Goal: Communication & Community: Answer question/provide support

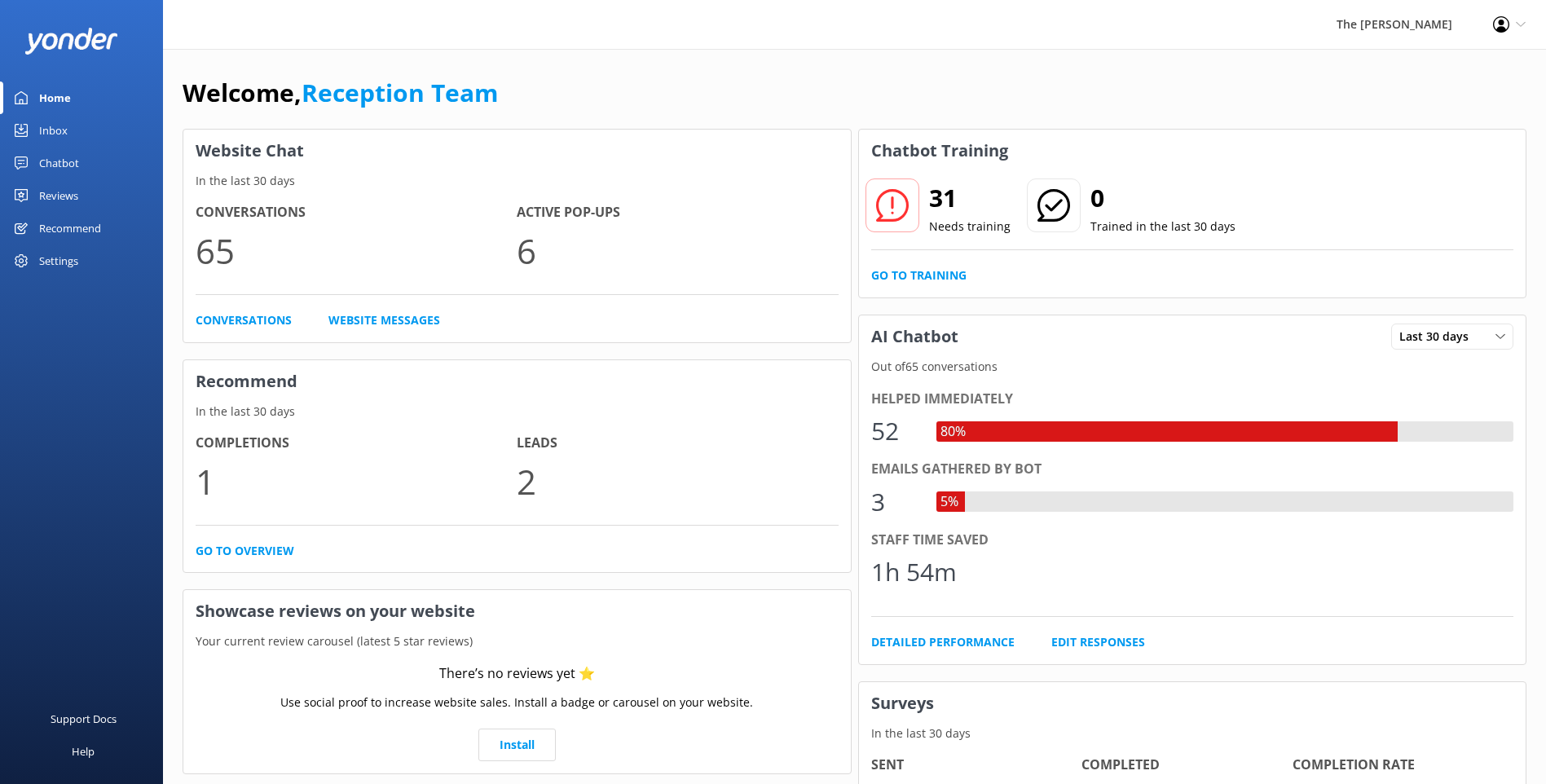
click at [72, 167] on div "Chatbot" at bounding box center [60, 163] width 40 height 33
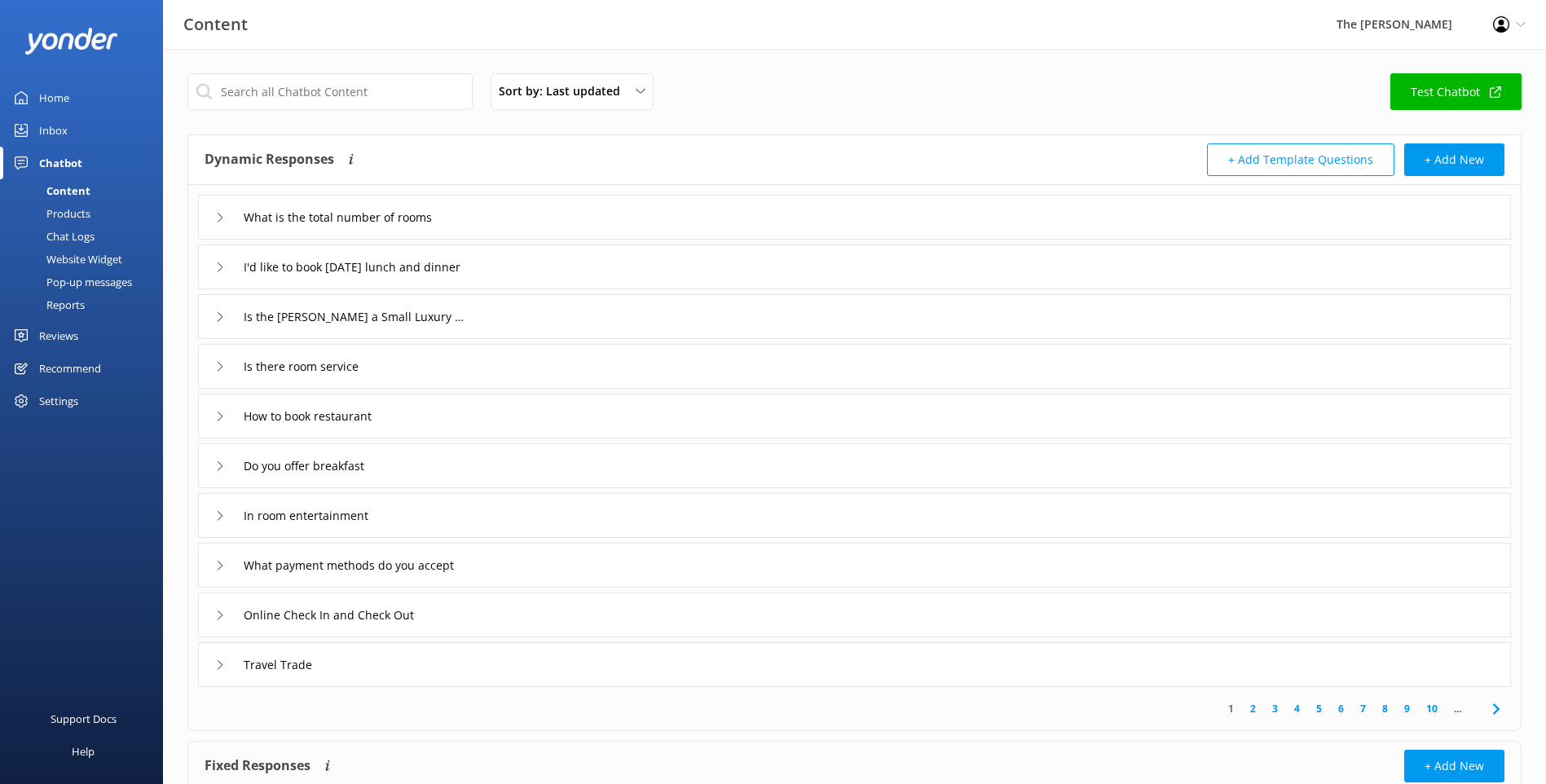
click at [77, 135] on link "Inbox" at bounding box center [81, 131] width 163 height 33
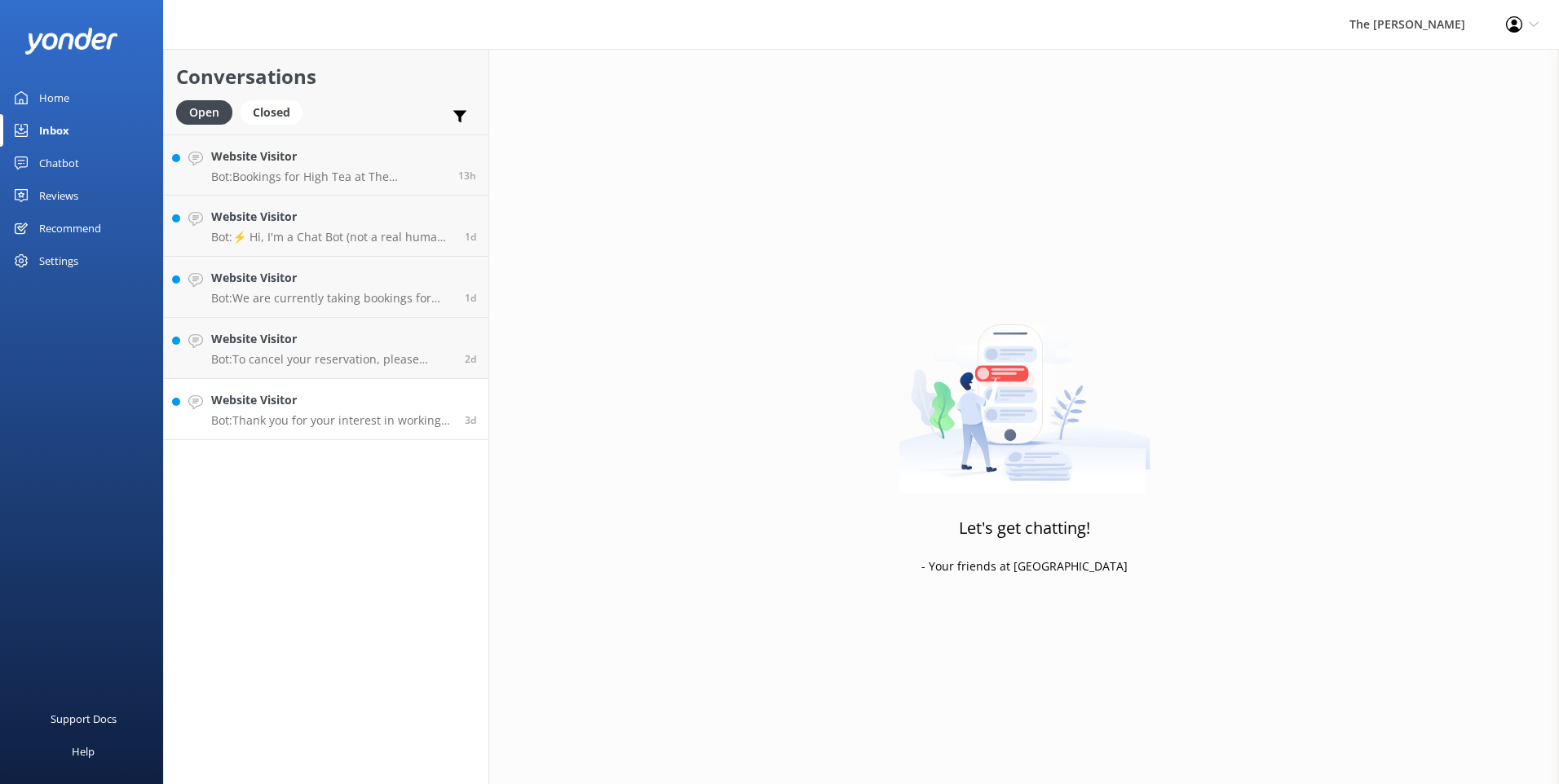
click at [328, 407] on h4 "Website Visitor" at bounding box center [331, 400] width 242 height 18
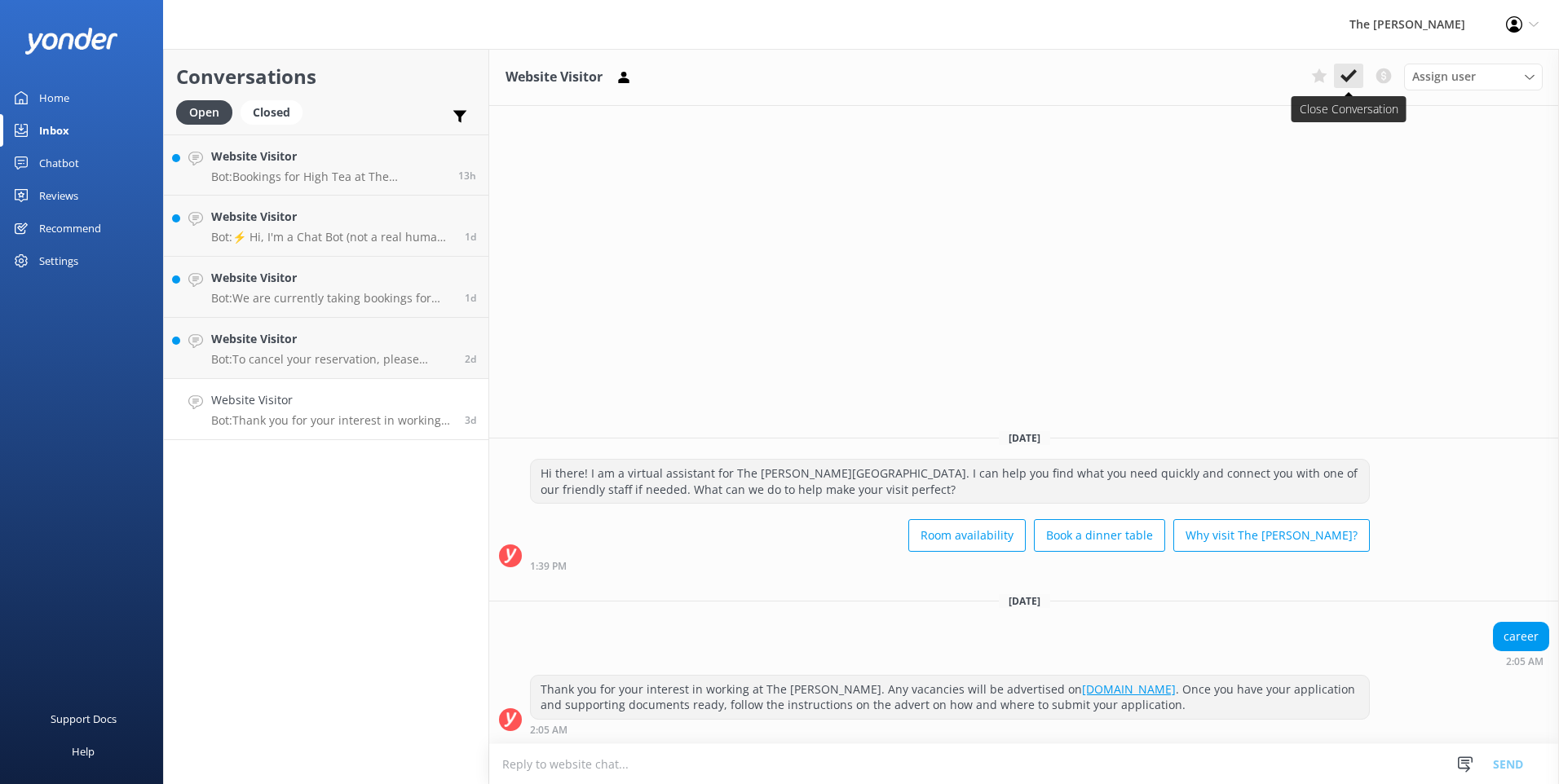
click at [1350, 80] on icon at bounding box center [1348, 75] width 16 height 16
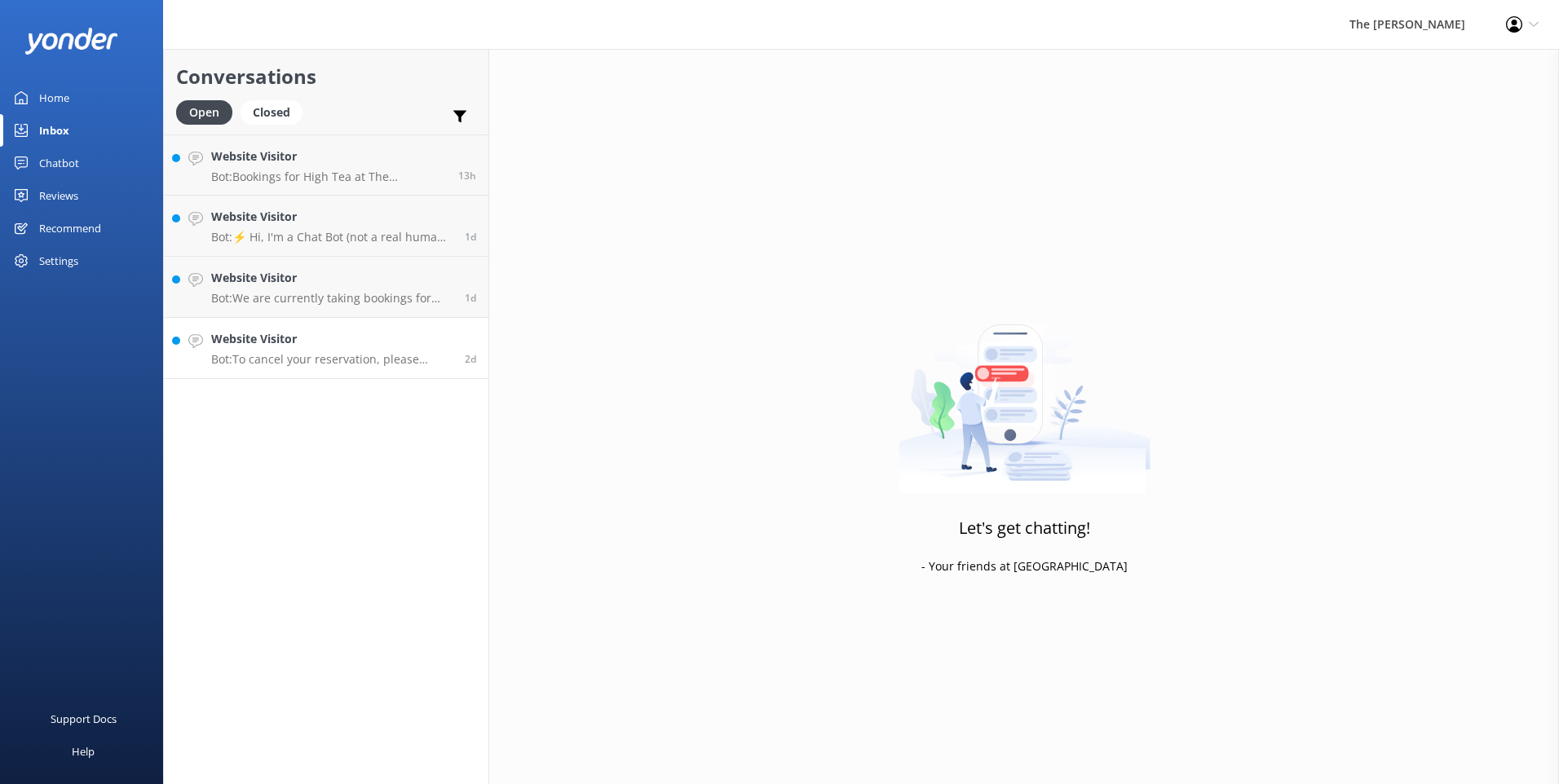
click at [330, 356] on p "Bot: To cancel your reservation, please contact our friendly team at [PHONE_NUM…" at bounding box center [331, 359] width 242 height 14
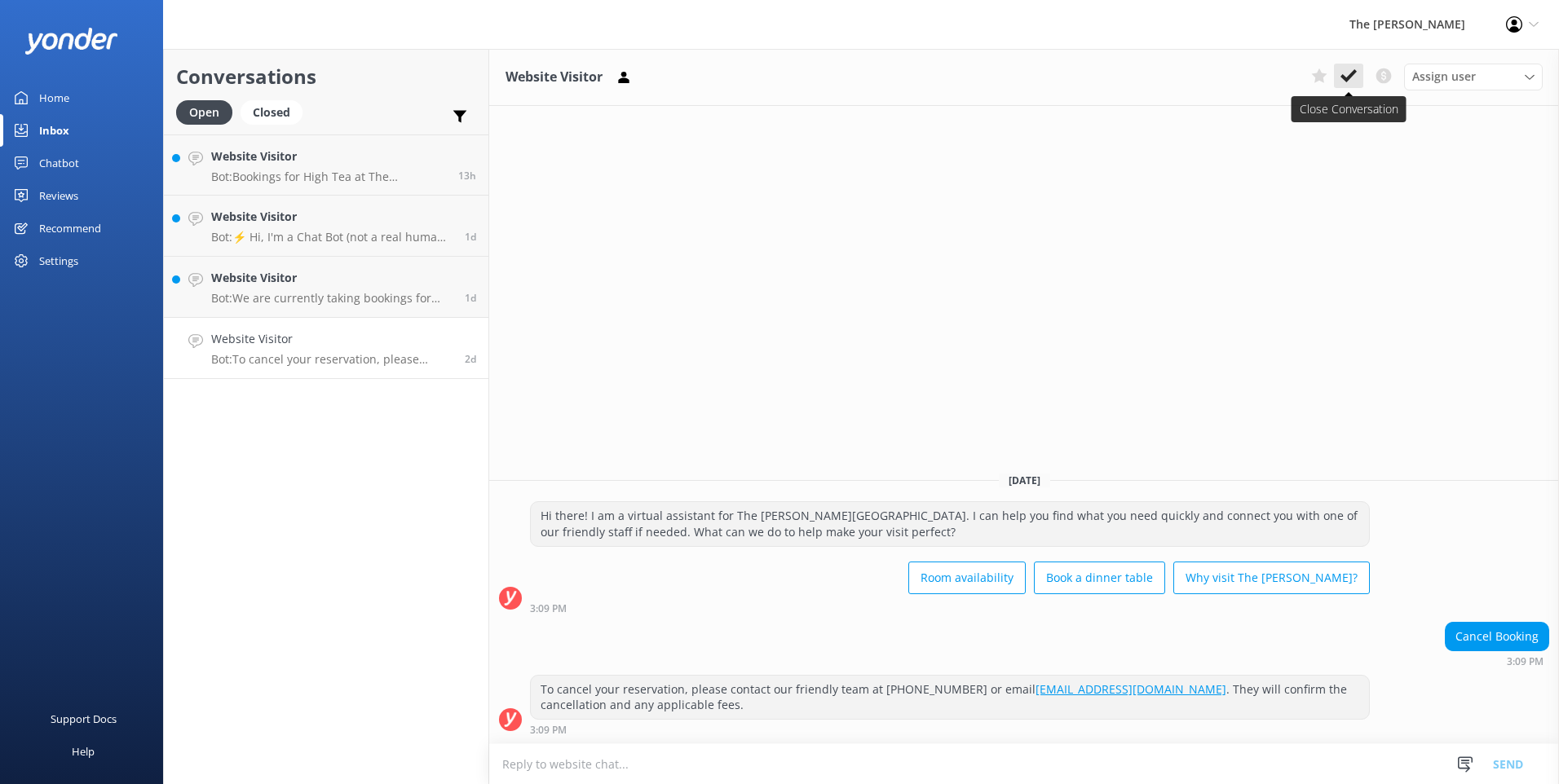
click at [1351, 84] on icon at bounding box center [1348, 75] width 16 height 16
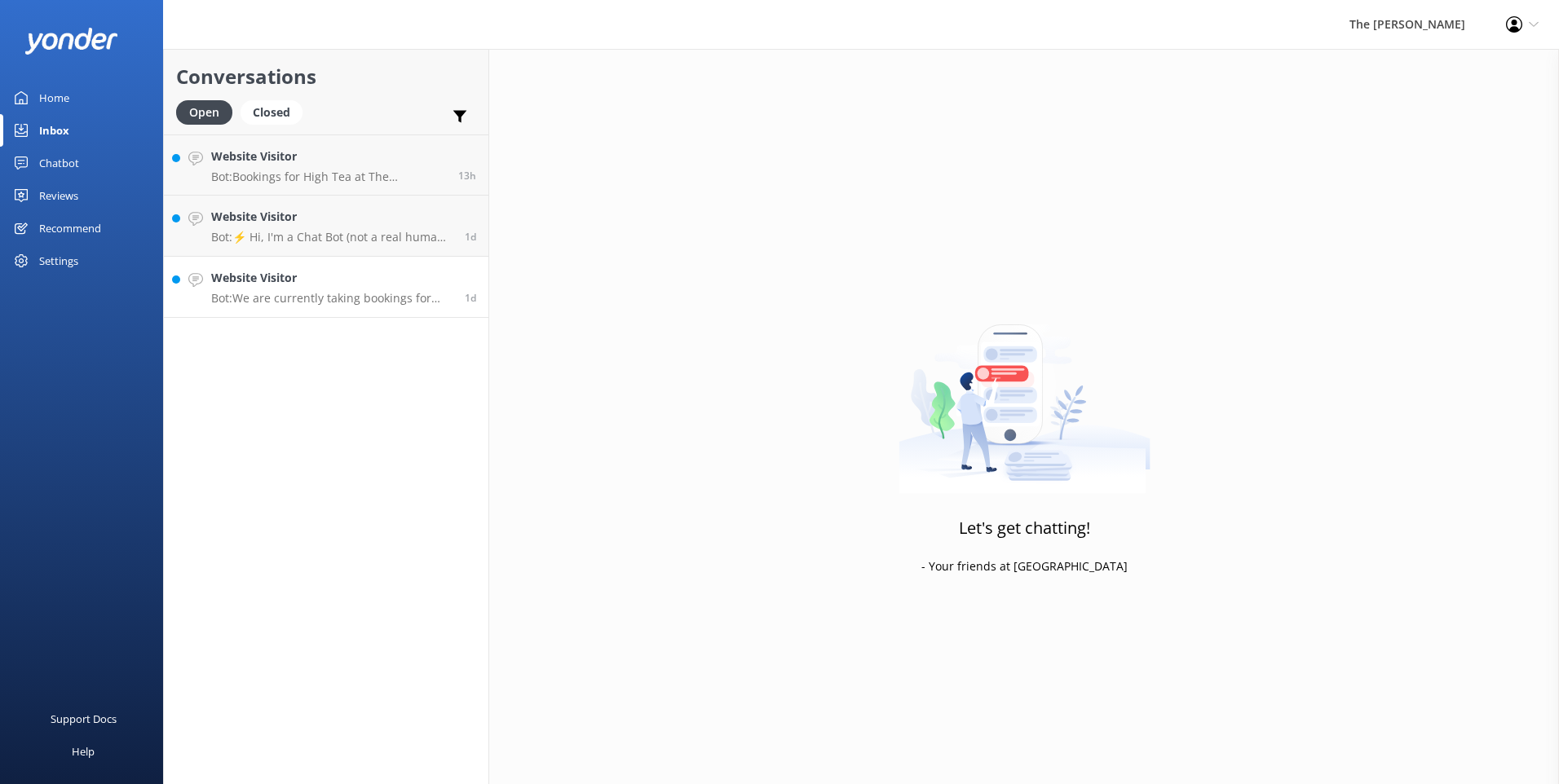
click at [349, 288] on div "Website Visitor Bot: We are currently taking bookings for [DATE] lunch. Please …" at bounding box center [331, 287] width 242 height 36
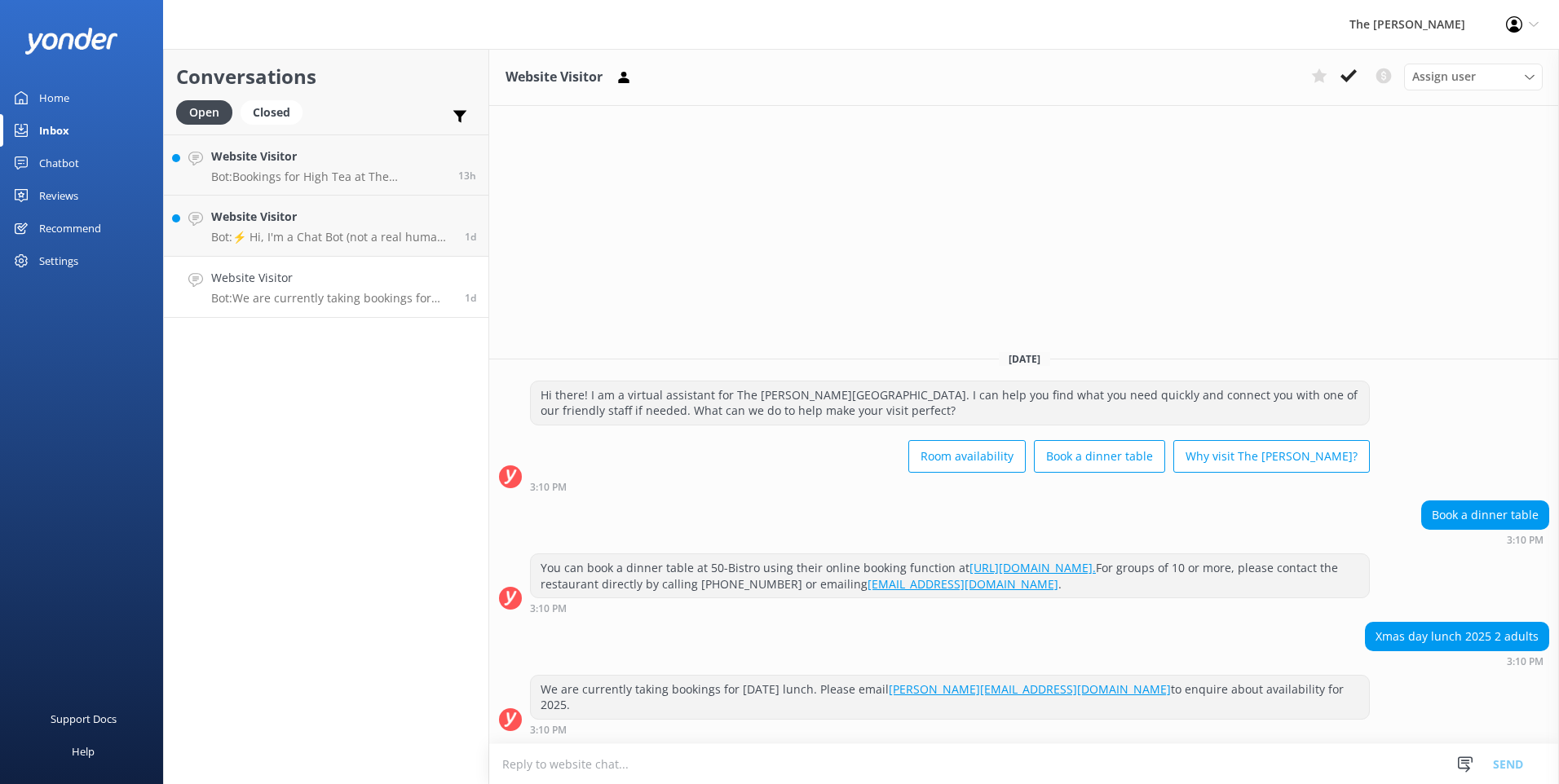
click at [852, 744] on form "Snippets Manage Save time responding and get consistent tone of response by cre…" at bounding box center [1023, 764] width 1069 height 40
click at [1058, 760] on textarea at bounding box center [1023, 764] width 1069 height 40
type textarea "g"
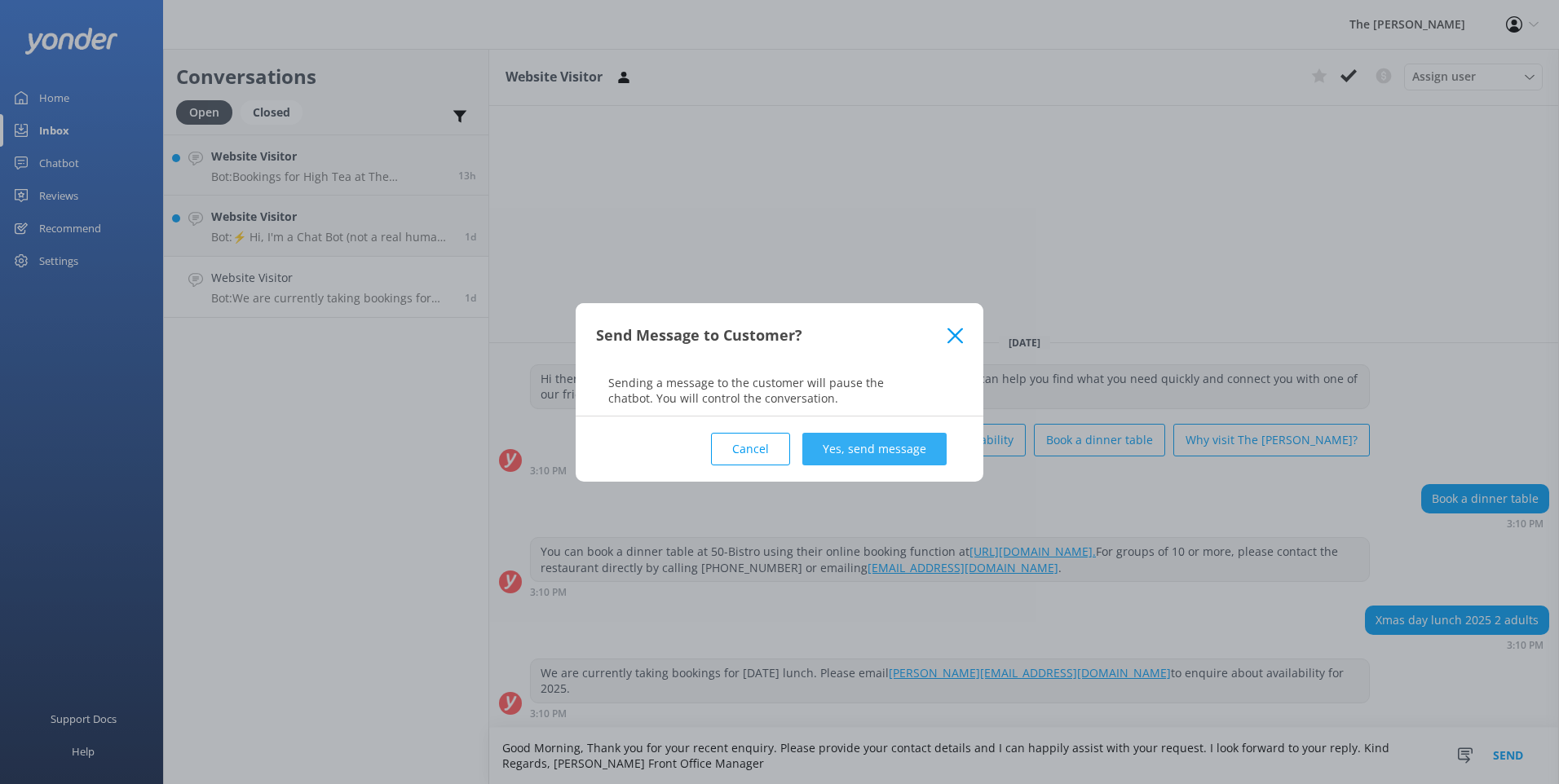
type textarea "Good Morning, Thank you for your recent enquiry. Please provide your contact de…"
click at [908, 456] on button "Yes, send message" at bounding box center [875, 449] width 144 height 33
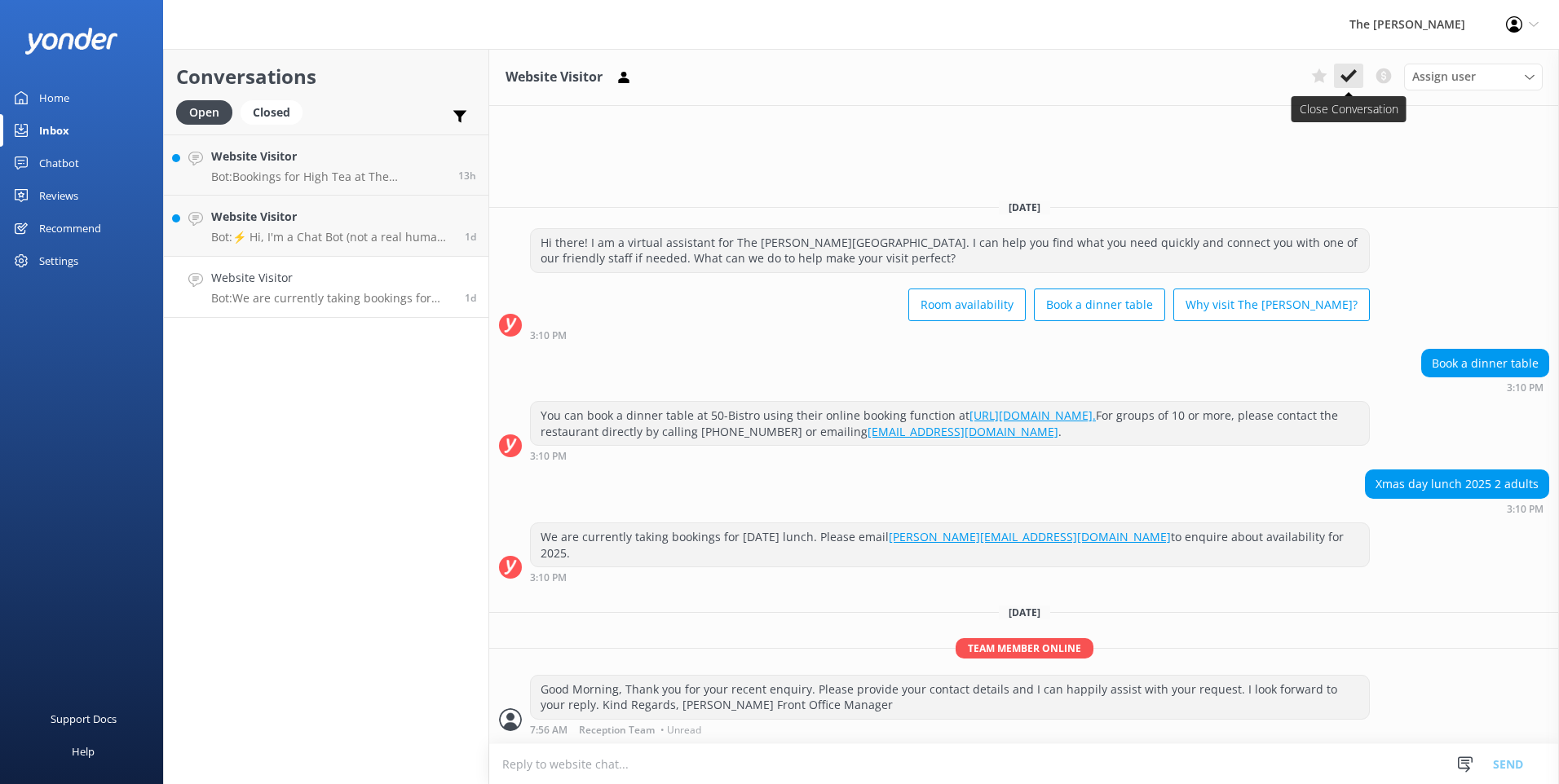
click at [1345, 75] on icon at bounding box center [1348, 75] width 16 height 16
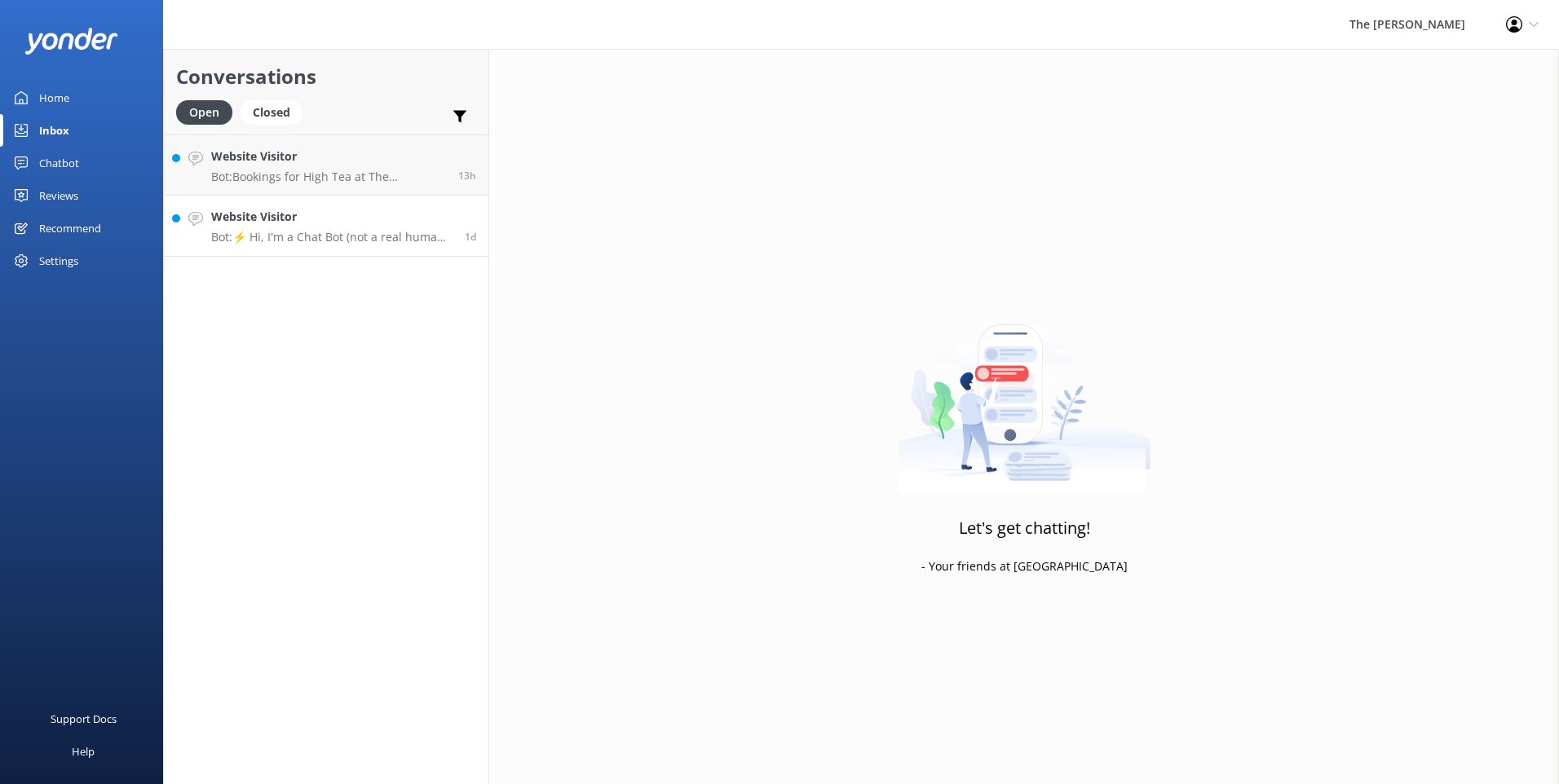
click at [383, 226] on div "Website Visitor Bot: ⚡ Hi, I'm a Chat Bot (not a real human), so I don't have a…" at bounding box center [331, 225] width 242 height 36
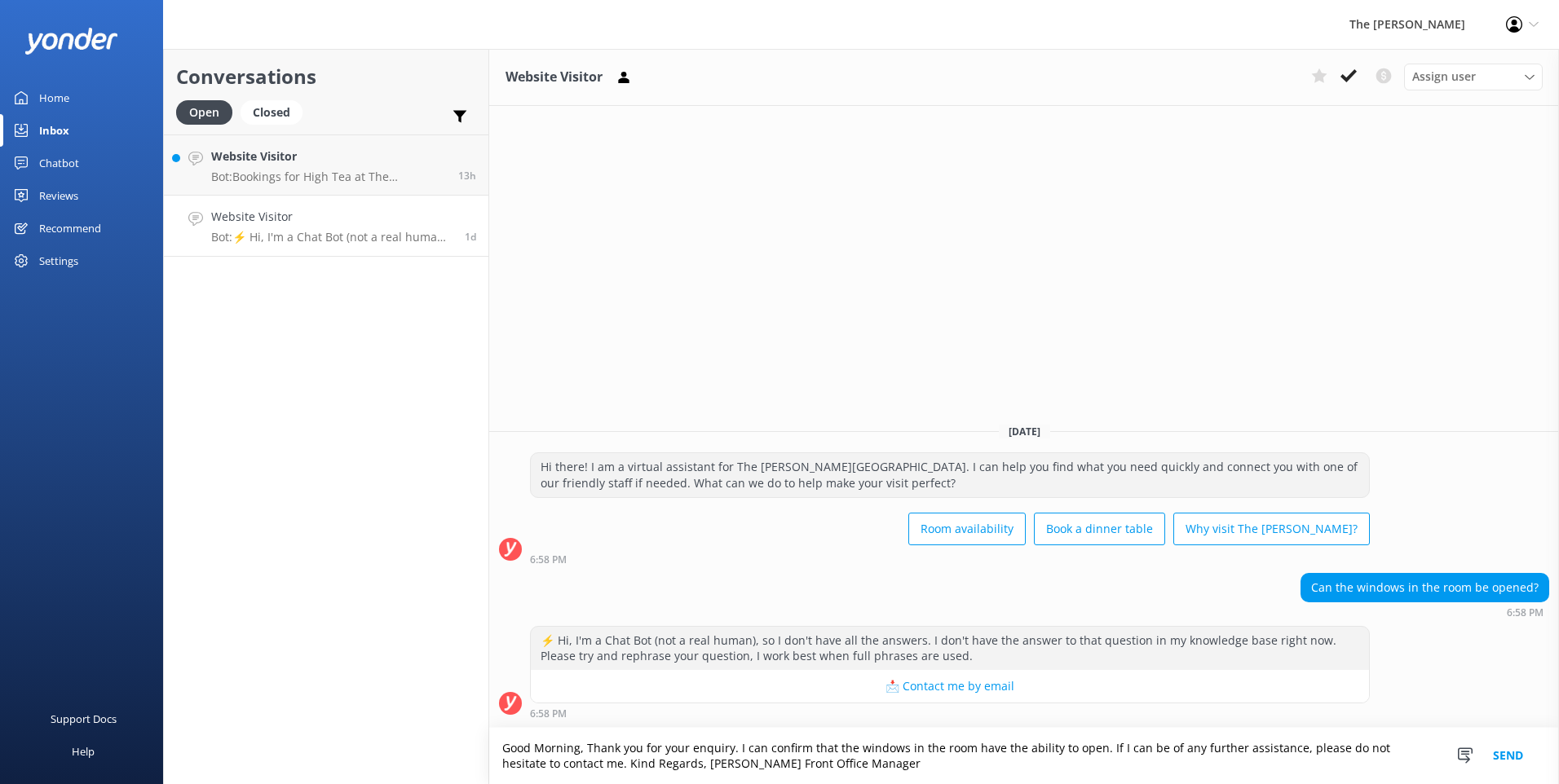
type textarea "Good Morning, Thank you for your enquiry. I can confirm that the windows in the…"
click at [1504, 764] on button "Send" at bounding box center [1508, 755] width 62 height 56
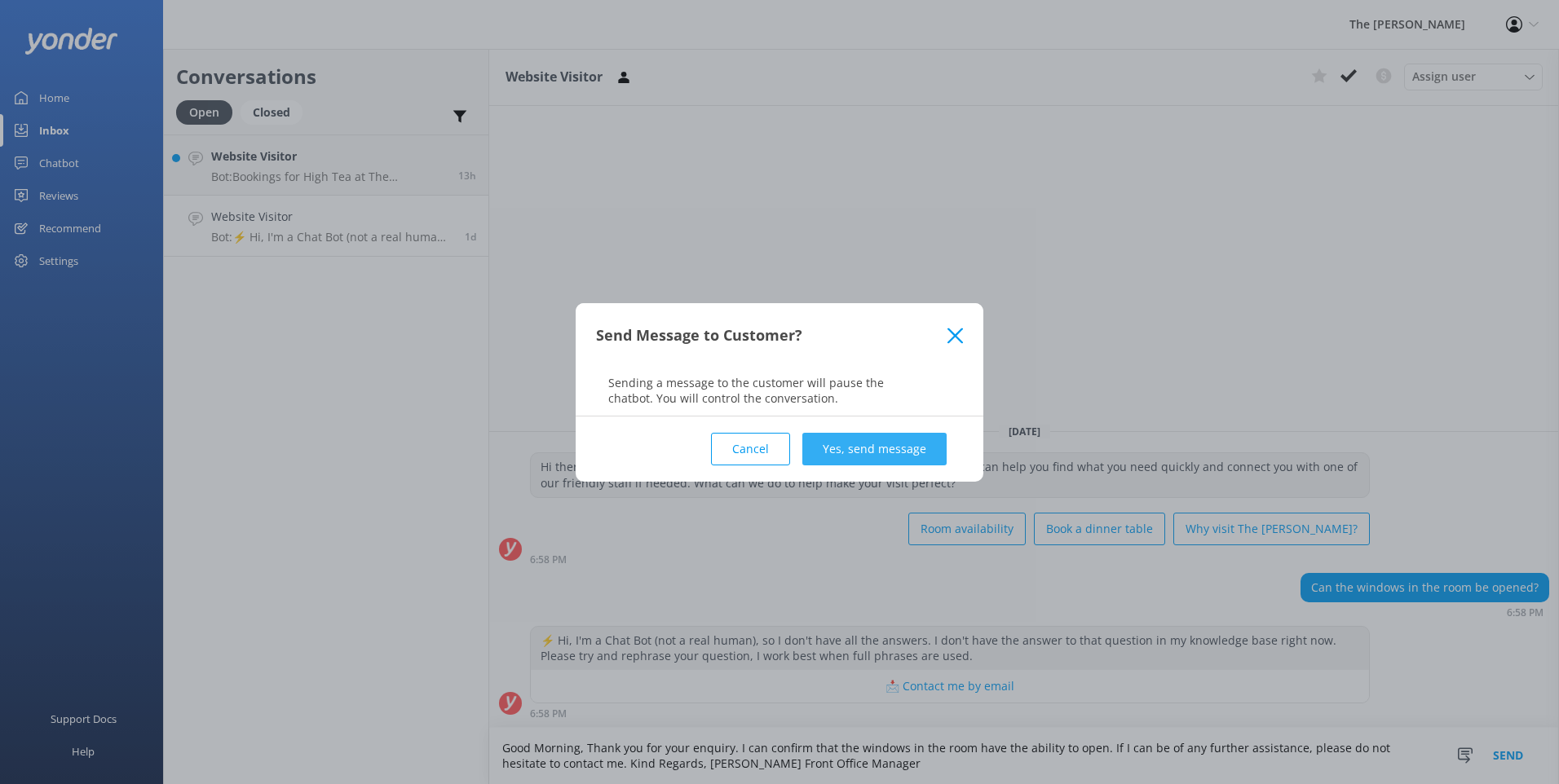
click at [887, 449] on button "Yes, send message" at bounding box center [875, 449] width 144 height 33
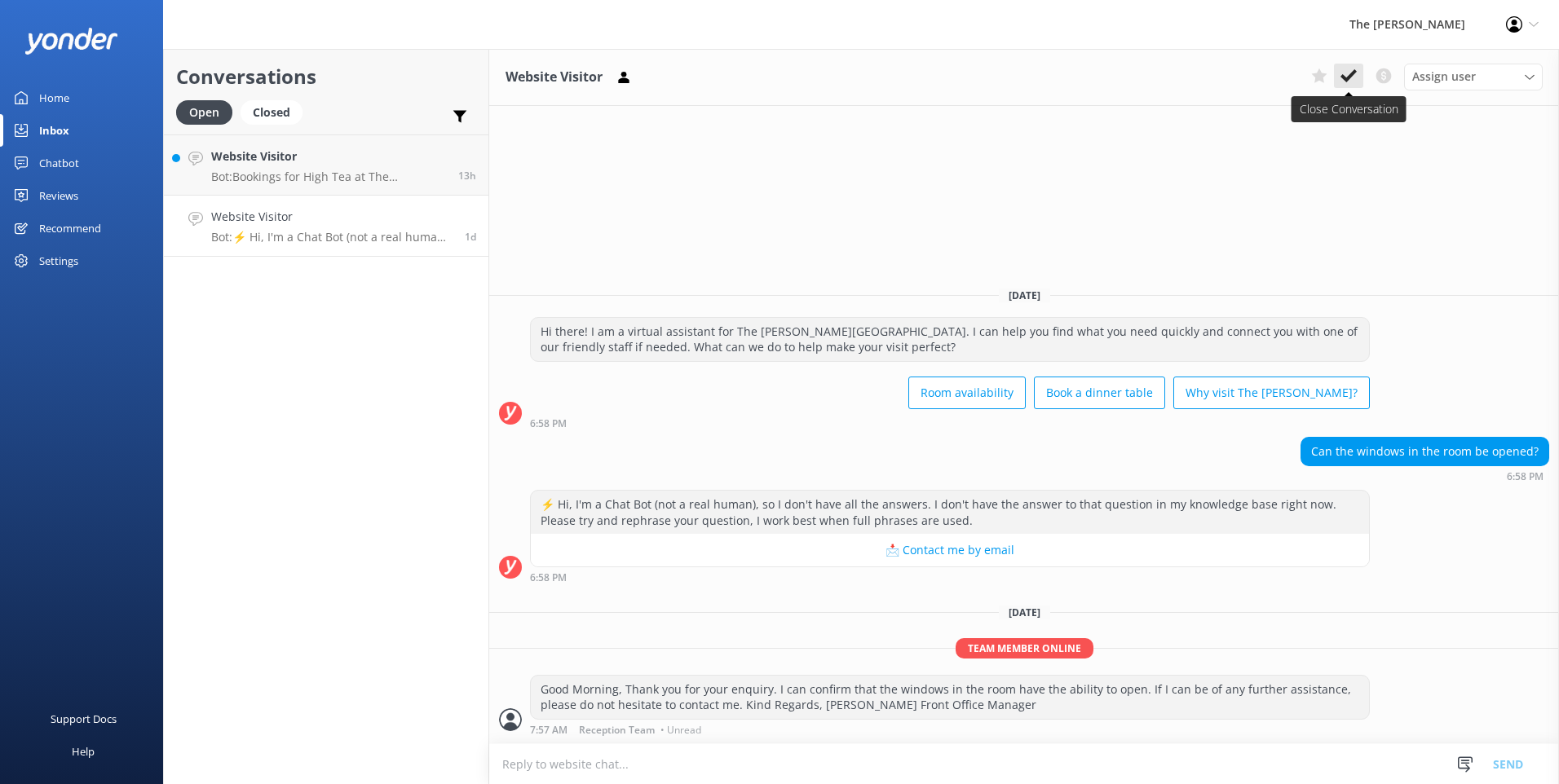
click at [1346, 88] on button at bounding box center [1348, 75] width 29 height 24
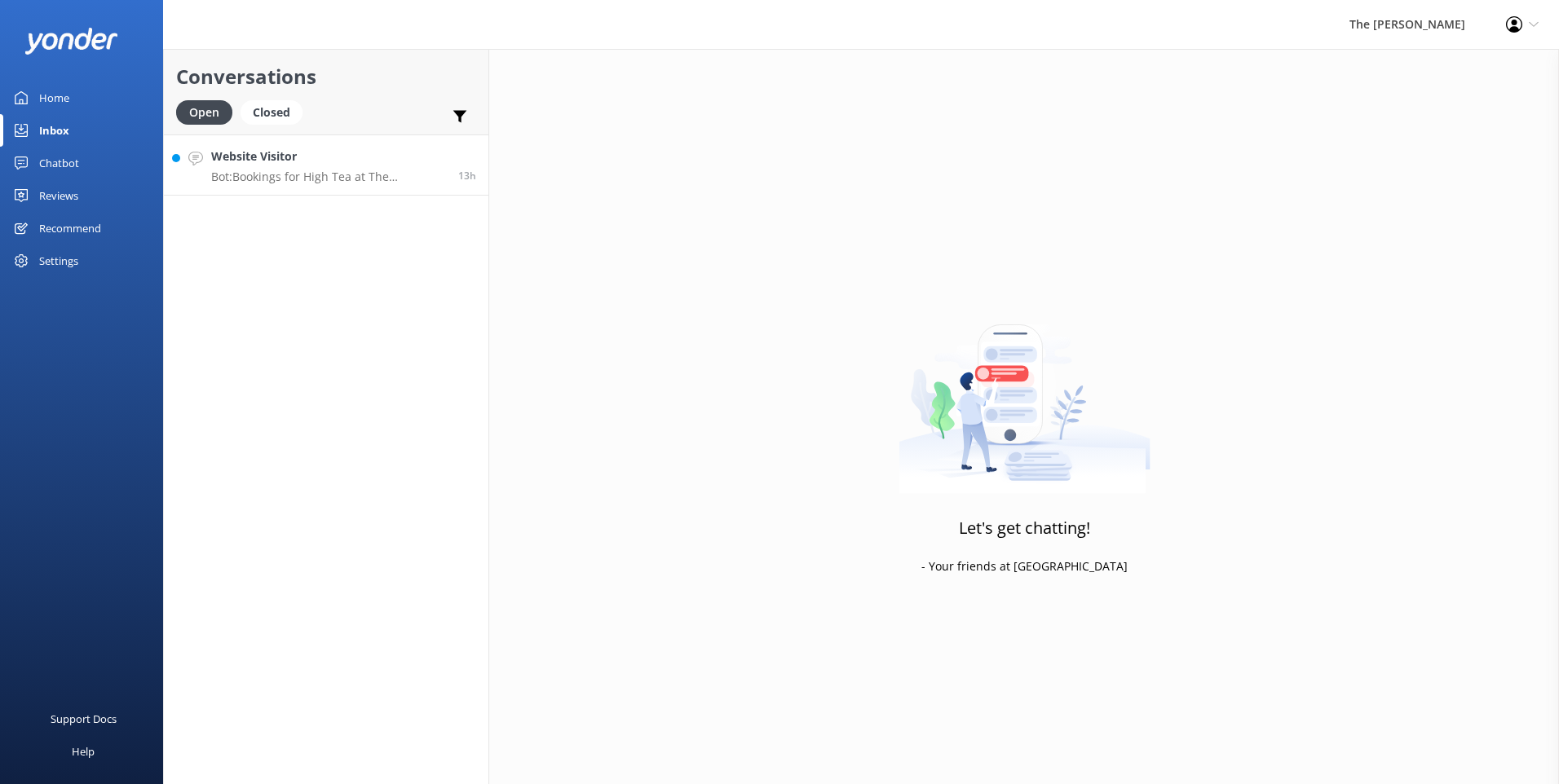
click at [400, 169] on p "Bot: Bookings for High Tea at The [PERSON_NAME] are essential. You can check av…" at bounding box center [328, 176] width 235 height 14
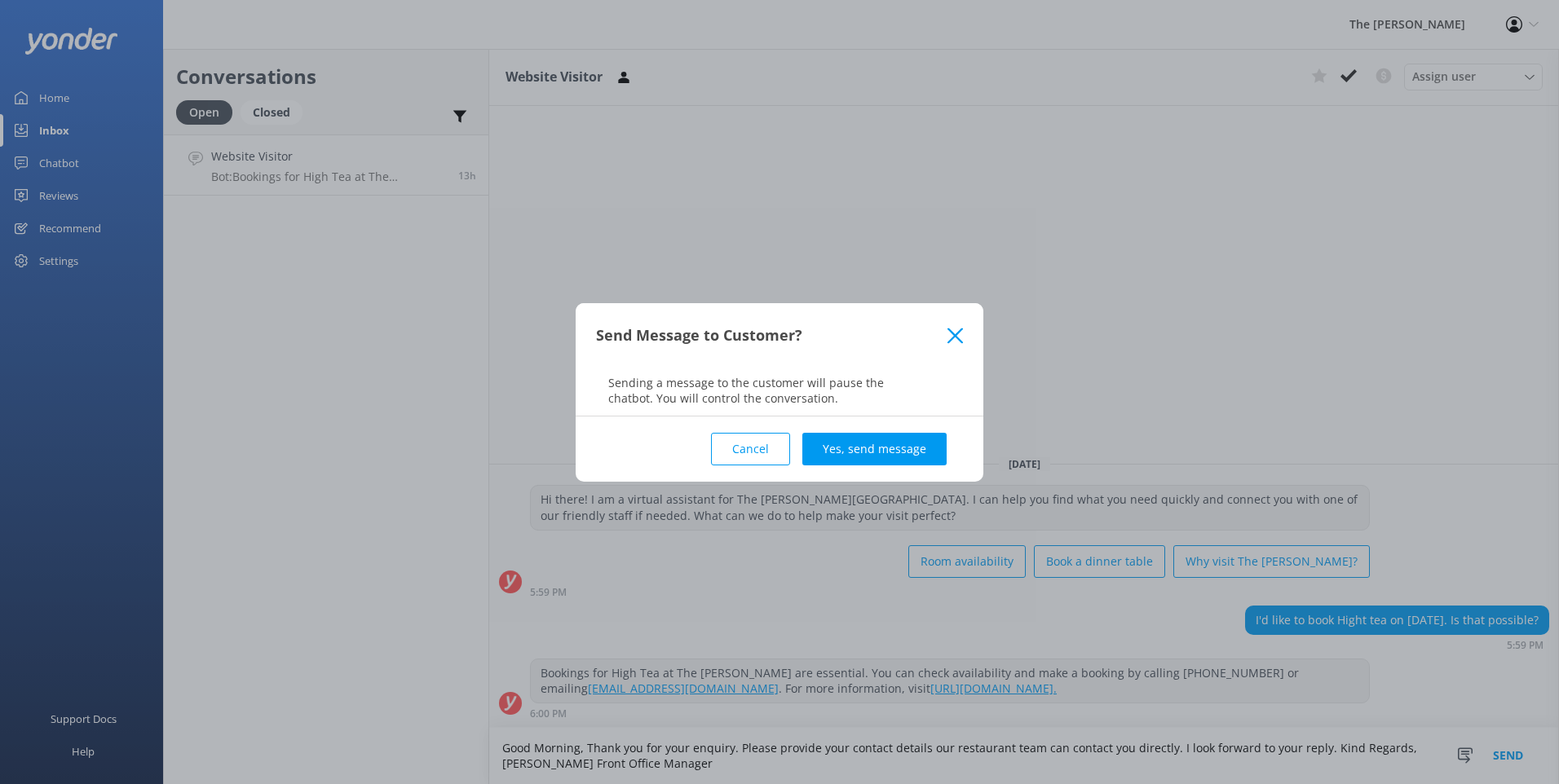
type textarea "Good Morning, Thank you for your enquiry. Please provide your contact details o…"
click at [870, 429] on div "Cancel Yes, send message" at bounding box center [779, 449] width 367 height 65
click at [865, 439] on button "Yes, send message" at bounding box center [875, 449] width 144 height 33
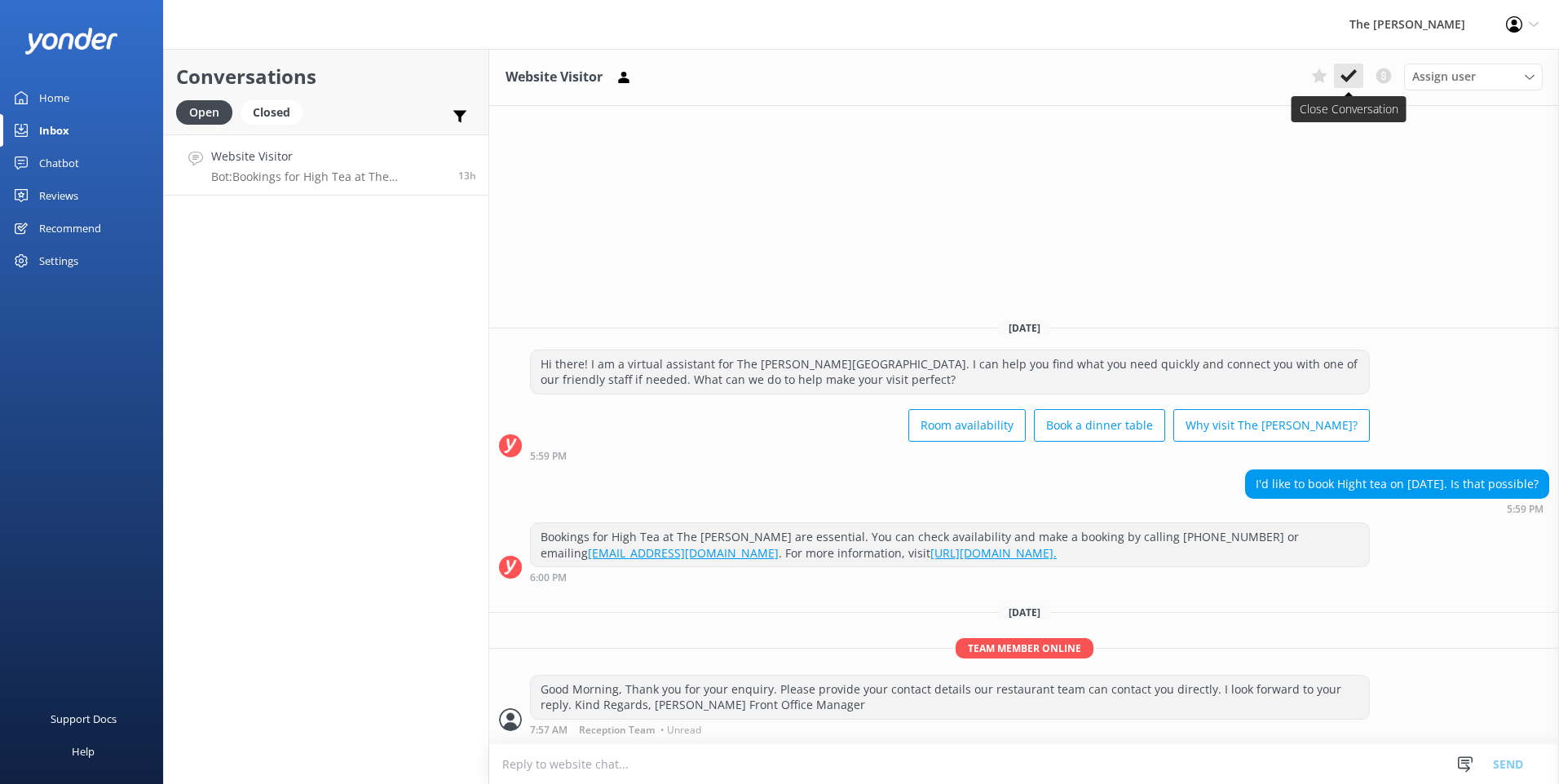
click at [1354, 74] on use at bounding box center [1348, 76] width 16 height 13
